Goal: Information Seeking & Learning: Learn about a topic

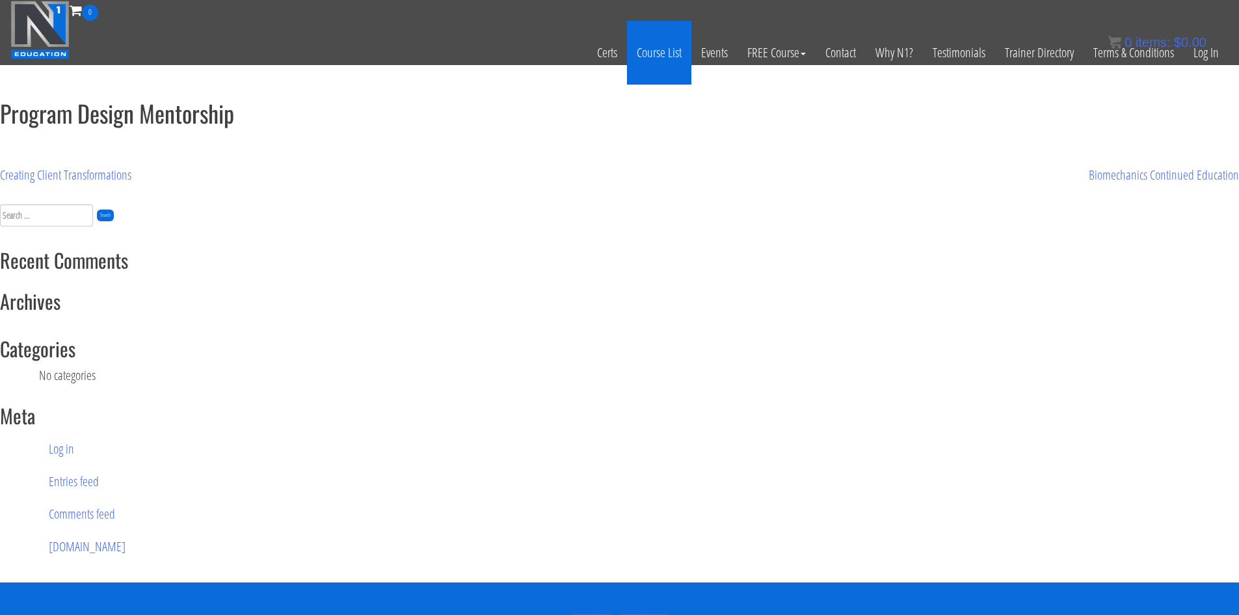
click at [650, 53] on link "Course List" at bounding box center [659, 53] width 64 height 64
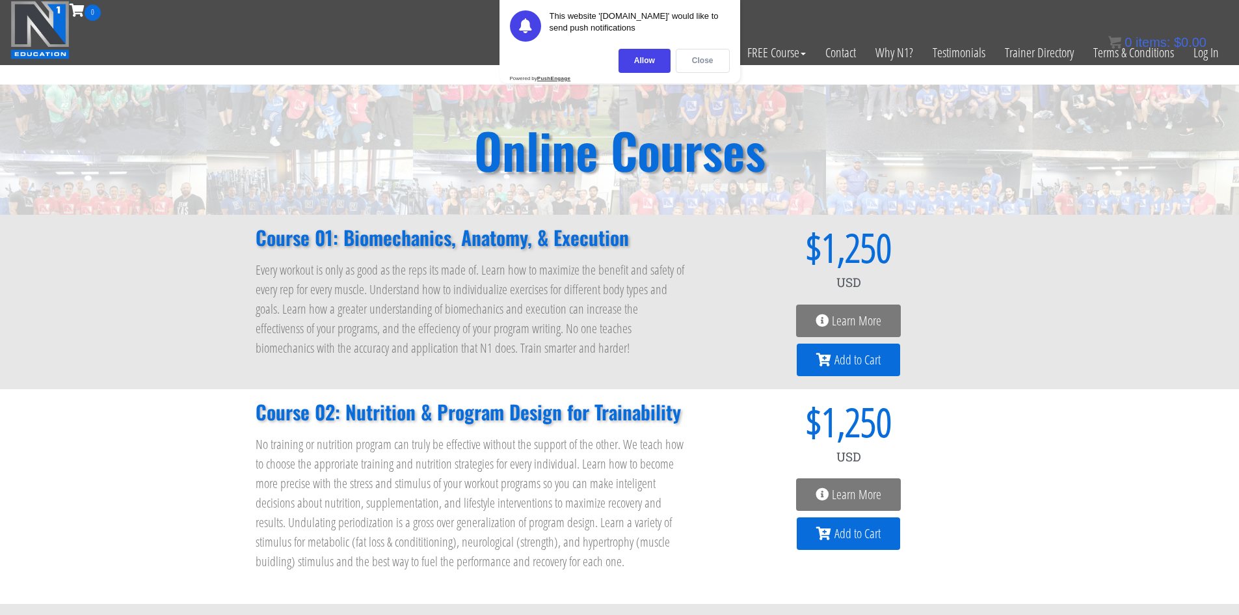
click at [703, 64] on div "Close" at bounding box center [703, 61] width 54 height 24
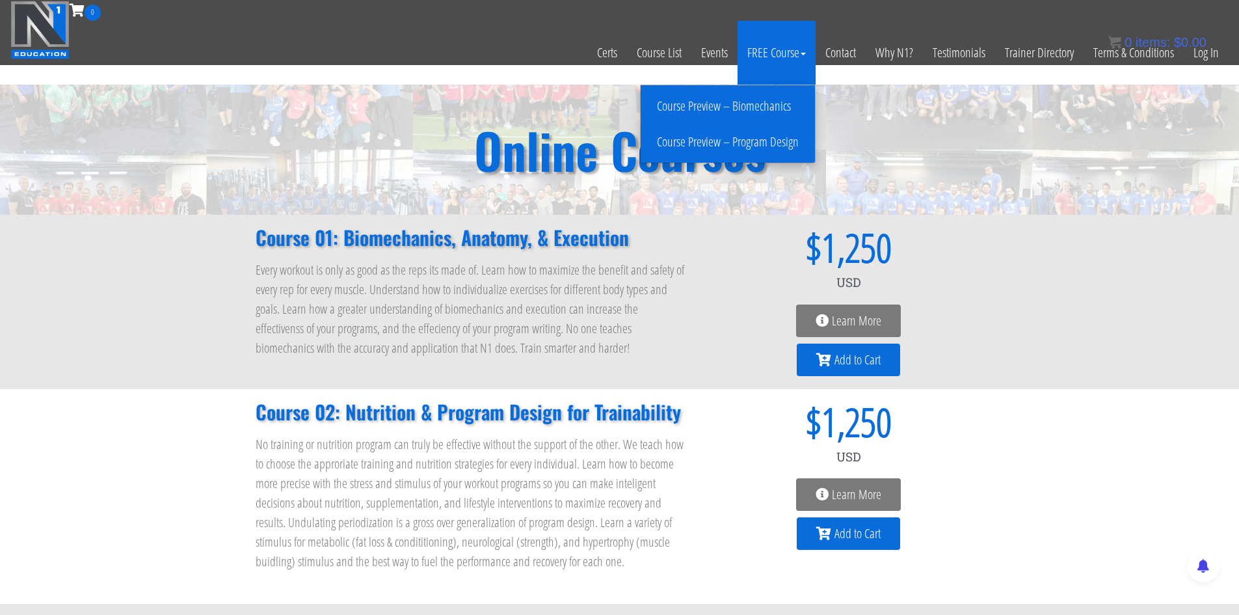
click at [775, 139] on link "Course Preview – Program Design" at bounding box center [728, 142] width 168 height 23
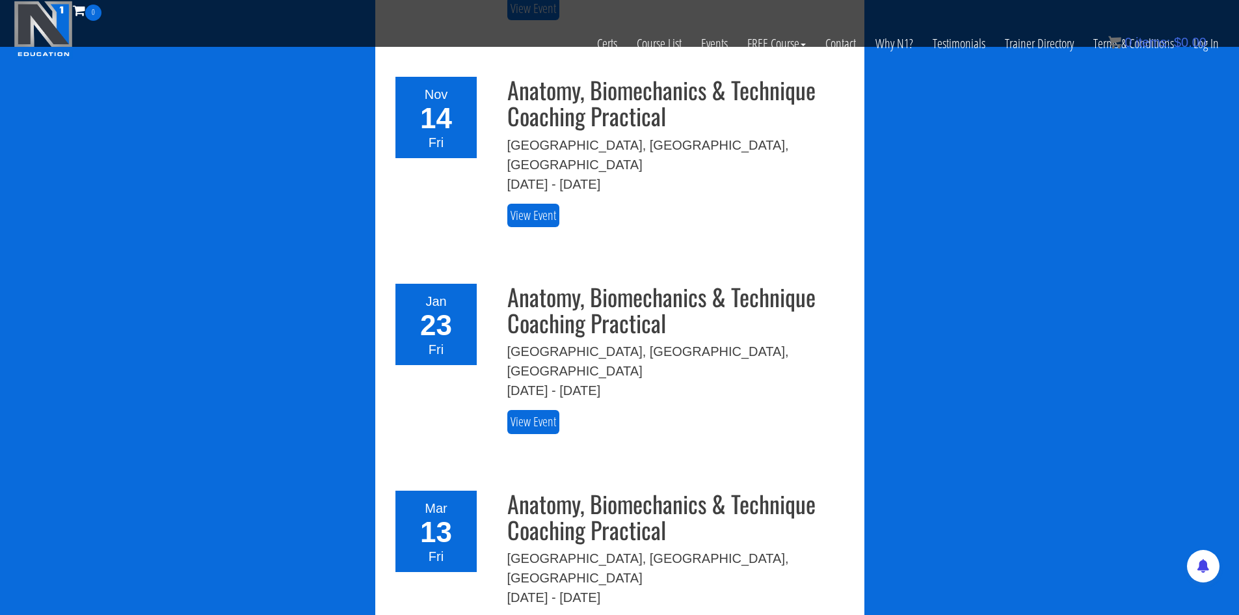
scroll to position [2277, 0]
